Goal: Obtain resource: Download file/media

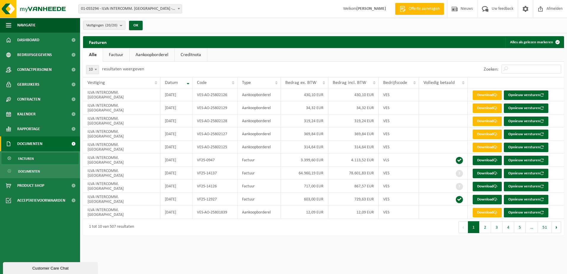
click at [120, 55] on link "Factuur" at bounding box center [116, 55] width 26 height 14
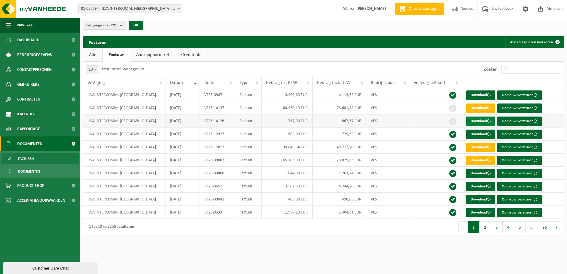
click at [478, 122] on link "Download" at bounding box center [480, 121] width 29 height 9
click at [24, 126] on span "Rapportage" at bounding box center [28, 129] width 23 height 15
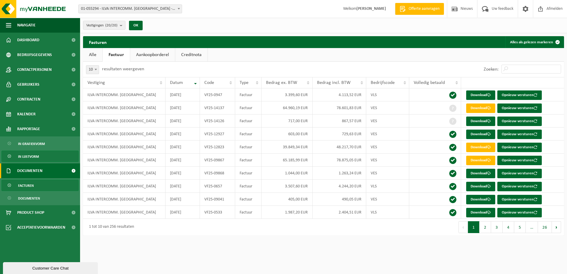
click at [23, 156] on span "In lijstvorm" at bounding box center [28, 156] width 21 height 11
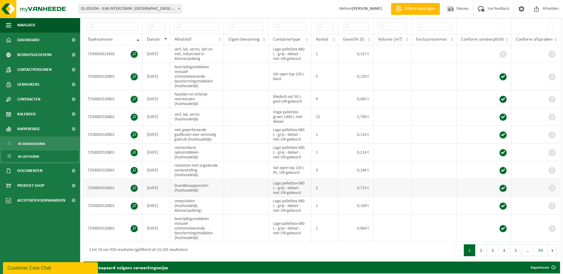
scroll to position [178, 0]
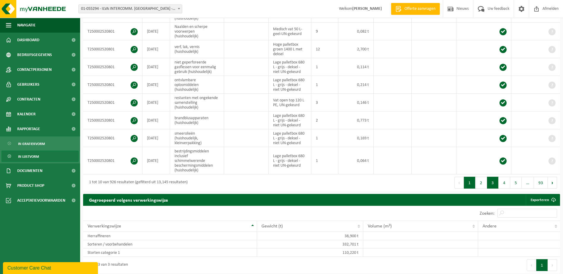
click at [493, 181] on button "3" at bounding box center [493, 183] width 12 height 12
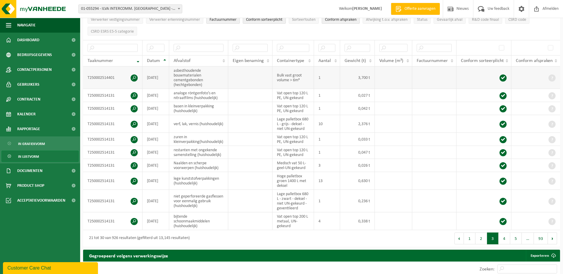
scroll to position [119, 0]
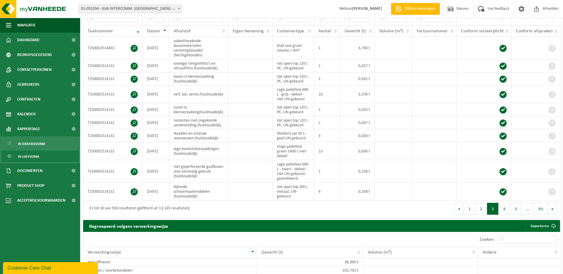
click at [513, 206] on button "5" at bounding box center [516, 209] width 12 height 12
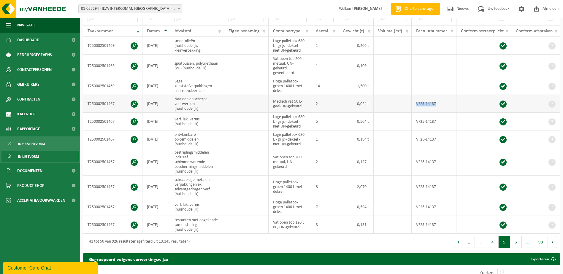
drag, startPoint x: 436, startPoint y: 102, endPoint x: 415, endPoint y: 103, distance: 20.8
click at [415, 103] on td "VF25-14137" at bounding box center [433, 104] width 45 height 18
drag, startPoint x: 415, startPoint y: 103, endPoint x: 434, endPoint y: 102, distance: 19.0
copy td "VF25-14137"
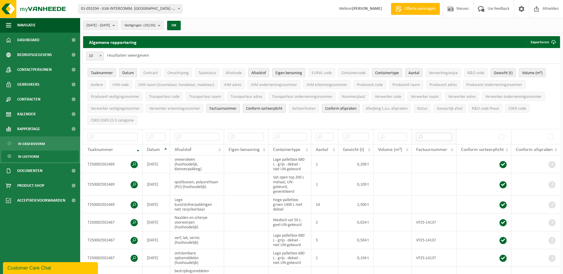
click at [436, 136] on input "text" at bounding box center [434, 137] width 36 height 8
paste input "VF25-14137"
type input "VF25-14137"
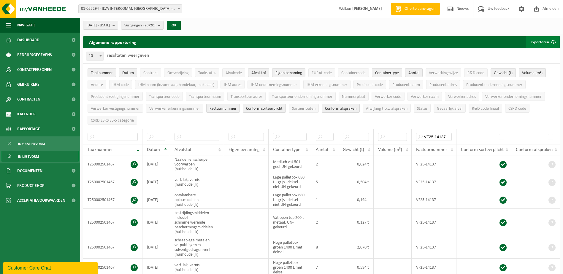
click at [540, 42] on button "Exporteren" at bounding box center [543, 42] width 34 height 12
click at [538, 52] on link "Enkel mijn selectie" at bounding box center [532, 54] width 54 height 12
click at [237, 60] on div "10 25 50 100 10 resultaten weergeven" at bounding box center [321, 55] width 477 height 15
click at [524, 65] on link "Alle beschikbare kolommen" at bounding box center [532, 66] width 54 height 12
click at [156, 135] on input "text" at bounding box center [156, 137] width 18 height 8
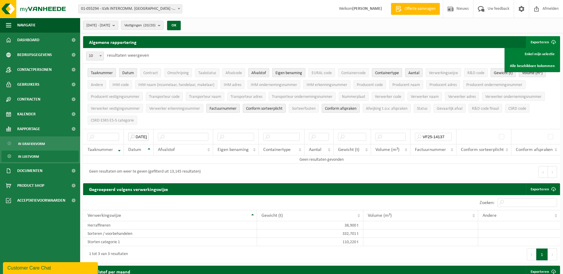
scroll to position [0, 9]
type input "[DATE]"
click at [543, 40] on button "Exporteren" at bounding box center [543, 42] width 34 height 12
click at [532, 74] on span "Volume (m³)" at bounding box center [532, 73] width 20 height 4
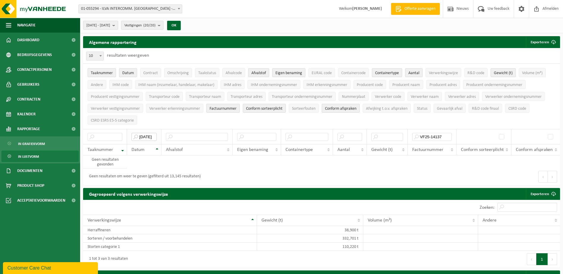
click at [148, 134] on input "[DATE]" at bounding box center [143, 137] width 25 height 8
drag, startPoint x: 138, startPoint y: 135, endPoint x: 189, endPoint y: 149, distance: 52.3
click at [180, 146] on thead "2025-08-31 VF25-14137 Taaknummer Datum Afvalstof Eigen benaming Containertype A…" at bounding box center [321, 142] width 477 height 26
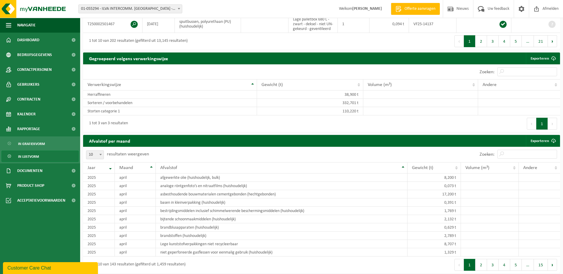
scroll to position [297, 0]
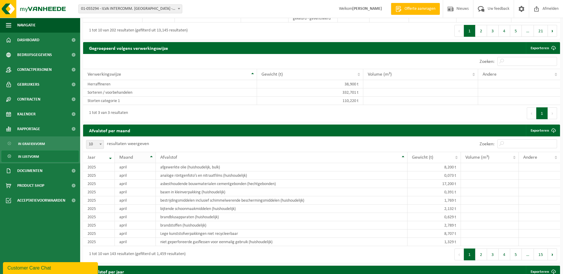
click at [151, 163] on th "Maand" at bounding box center [135, 157] width 41 height 11
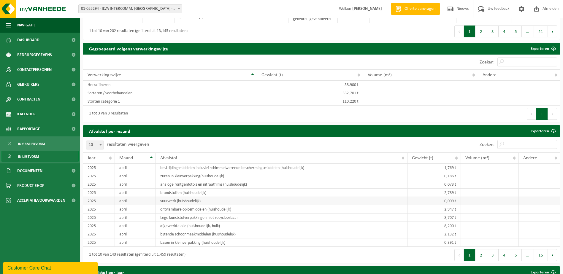
scroll to position [267, 0]
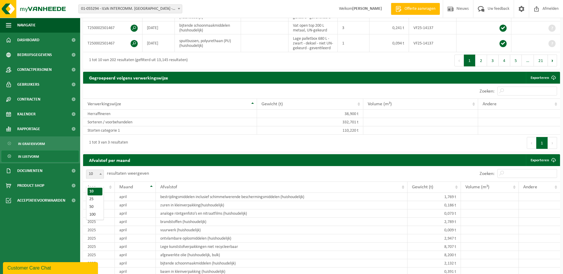
click at [100, 175] on b at bounding box center [100, 173] width 2 height 1
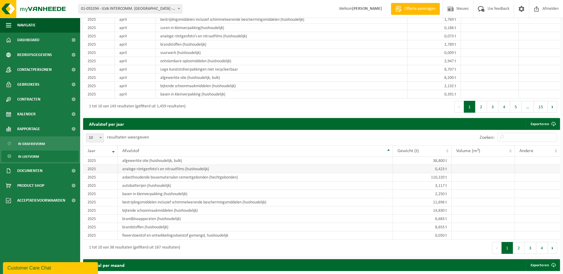
scroll to position [445, 0]
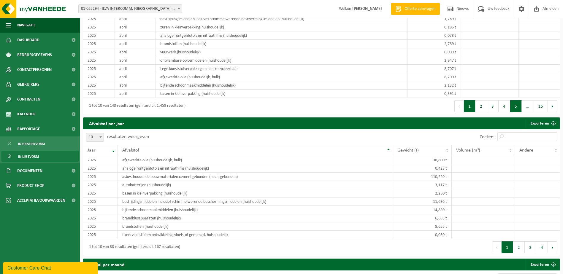
click at [514, 112] on button "5" at bounding box center [516, 106] width 12 height 12
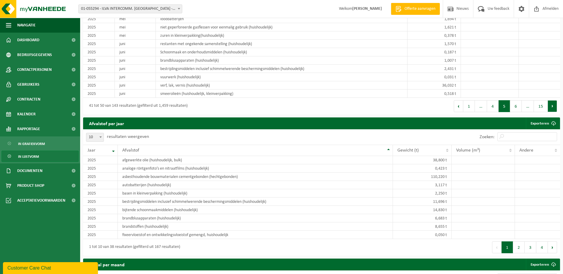
click at [554, 112] on button "Volgende" at bounding box center [552, 106] width 9 height 12
click at [553, 112] on button "Volgende" at bounding box center [552, 106] width 9 height 12
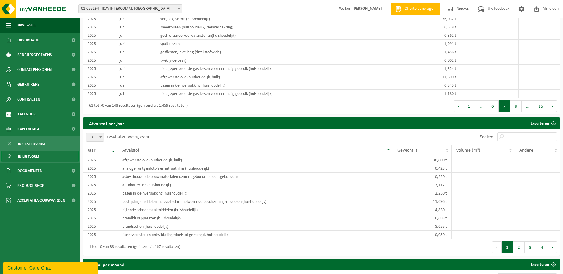
click at [553, 112] on button "Volgende" at bounding box center [552, 106] width 9 height 12
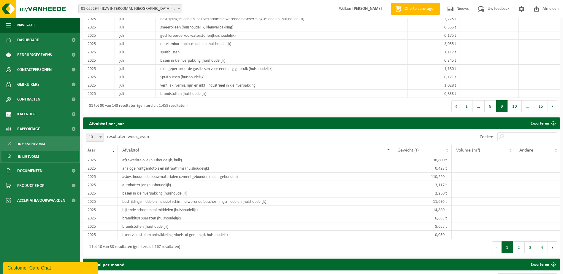
click at [553, 112] on button "Volgende" at bounding box center [552, 106] width 9 height 12
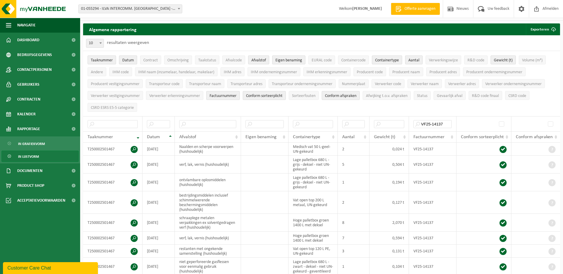
scroll to position [0, 0]
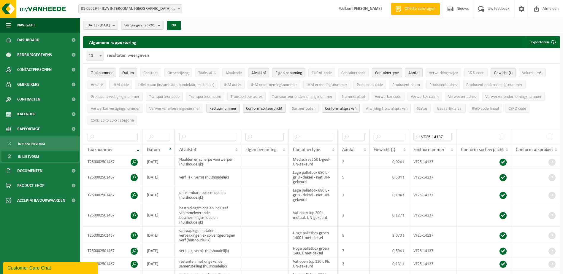
click at [105, 73] on span "Taaknummer" at bounding box center [102, 73] width 22 height 4
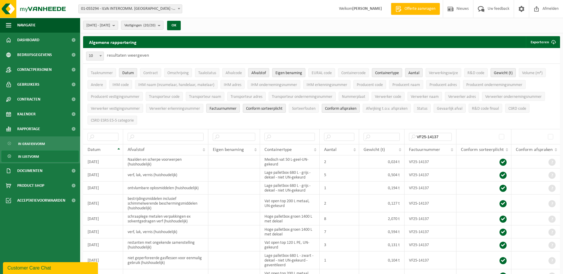
click at [119, 72] on button "Datum" at bounding box center [128, 72] width 18 height 9
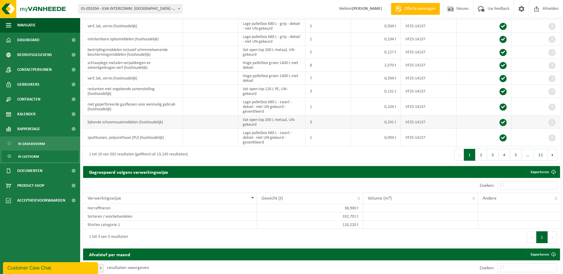
scroll to position [148, 0]
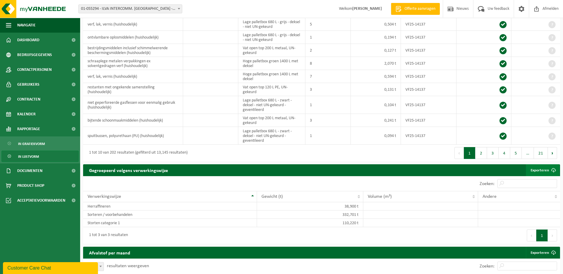
click at [541, 167] on link "Exporteren" at bounding box center [543, 170] width 34 height 12
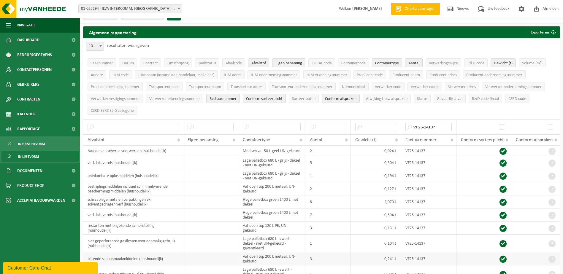
scroll to position [0, 0]
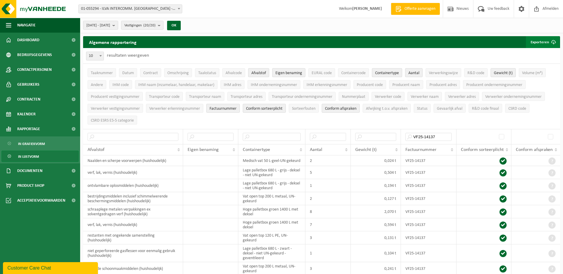
click at [543, 42] on button "Exporteren" at bounding box center [543, 42] width 34 height 12
click at [539, 39] on button "Exporteren" at bounding box center [543, 42] width 34 height 12
click at [537, 42] on button "Exporteren" at bounding box center [543, 42] width 34 height 12
click at [535, 55] on link "Enkel mijn selectie" at bounding box center [532, 54] width 54 height 12
